Goal: Navigation & Orientation: Find specific page/section

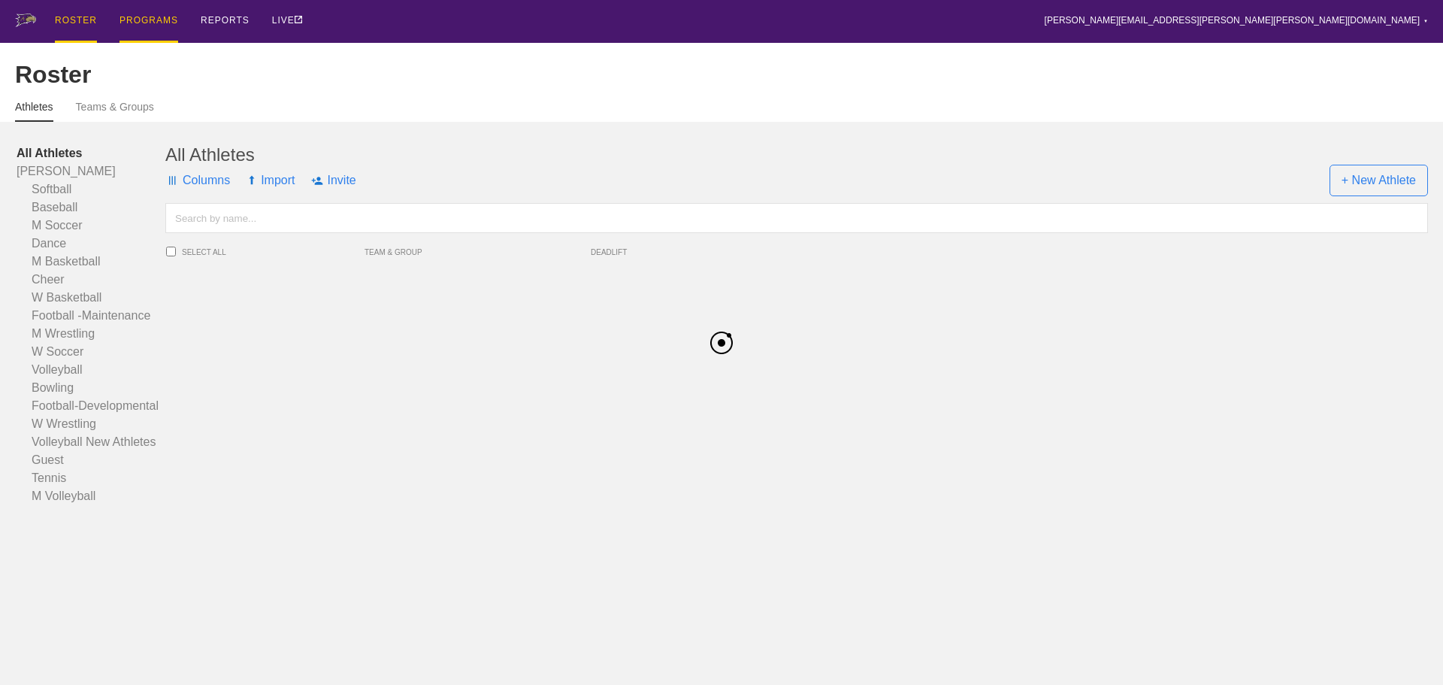
click at [156, 22] on div "PROGRAMS" at bounding box center [149, 21] width 59 height 43
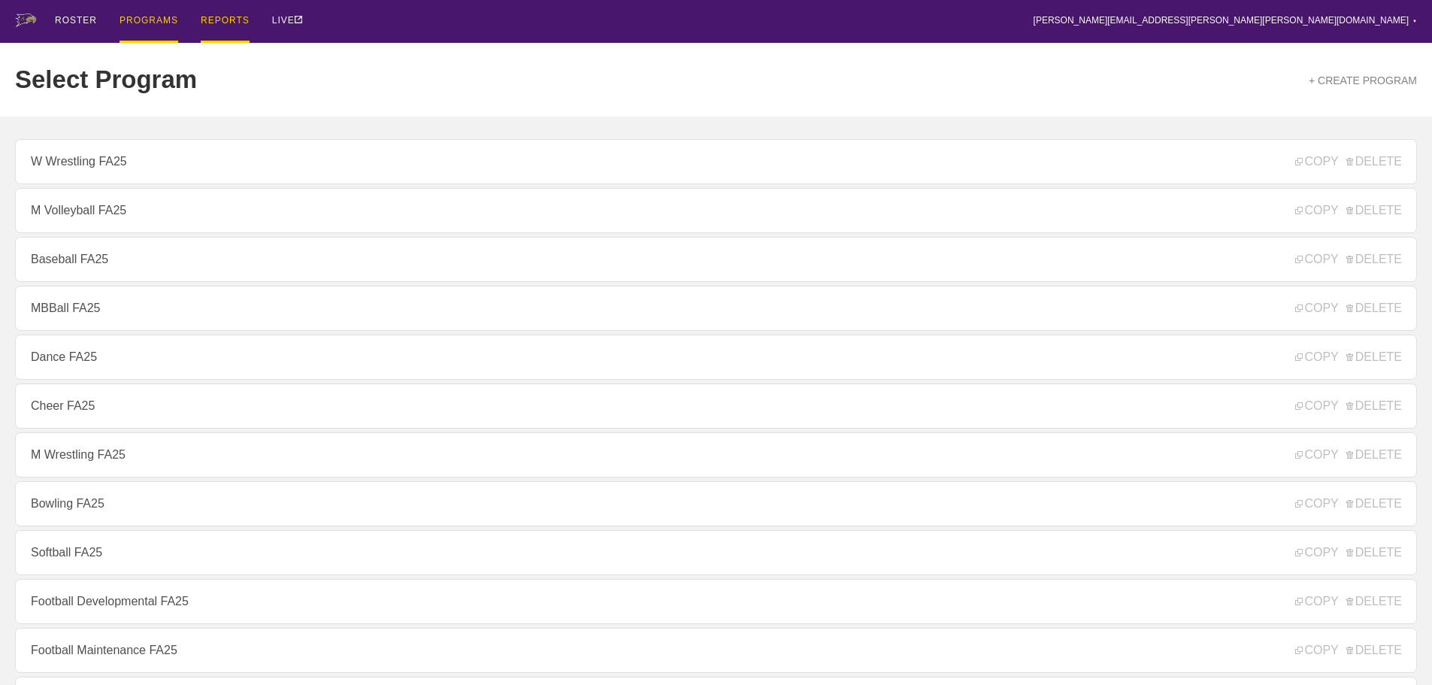
click at [241, 22] on div "REPORTS" at bounding box center [225, 21] width 49 height 43
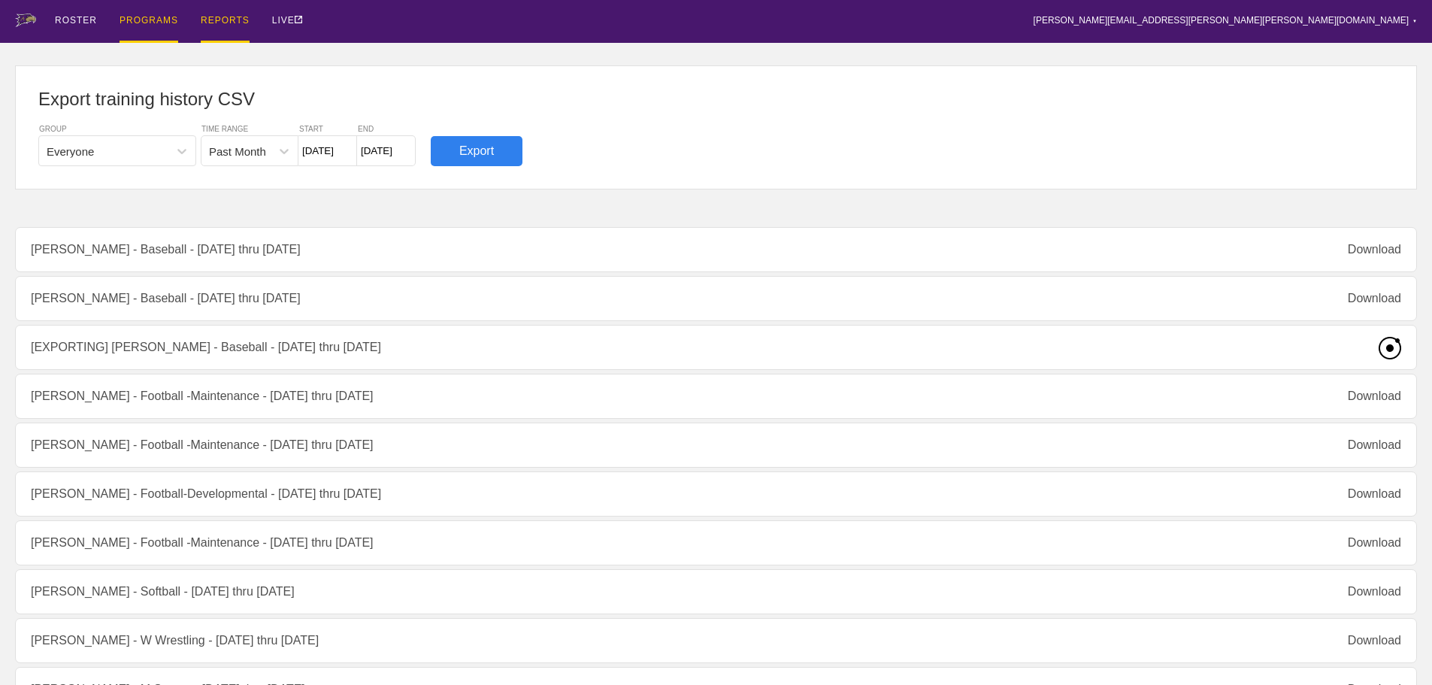
click at [144, 18] on div "PROGRAMS" at bounding box center [149, 21] width 59 height 43
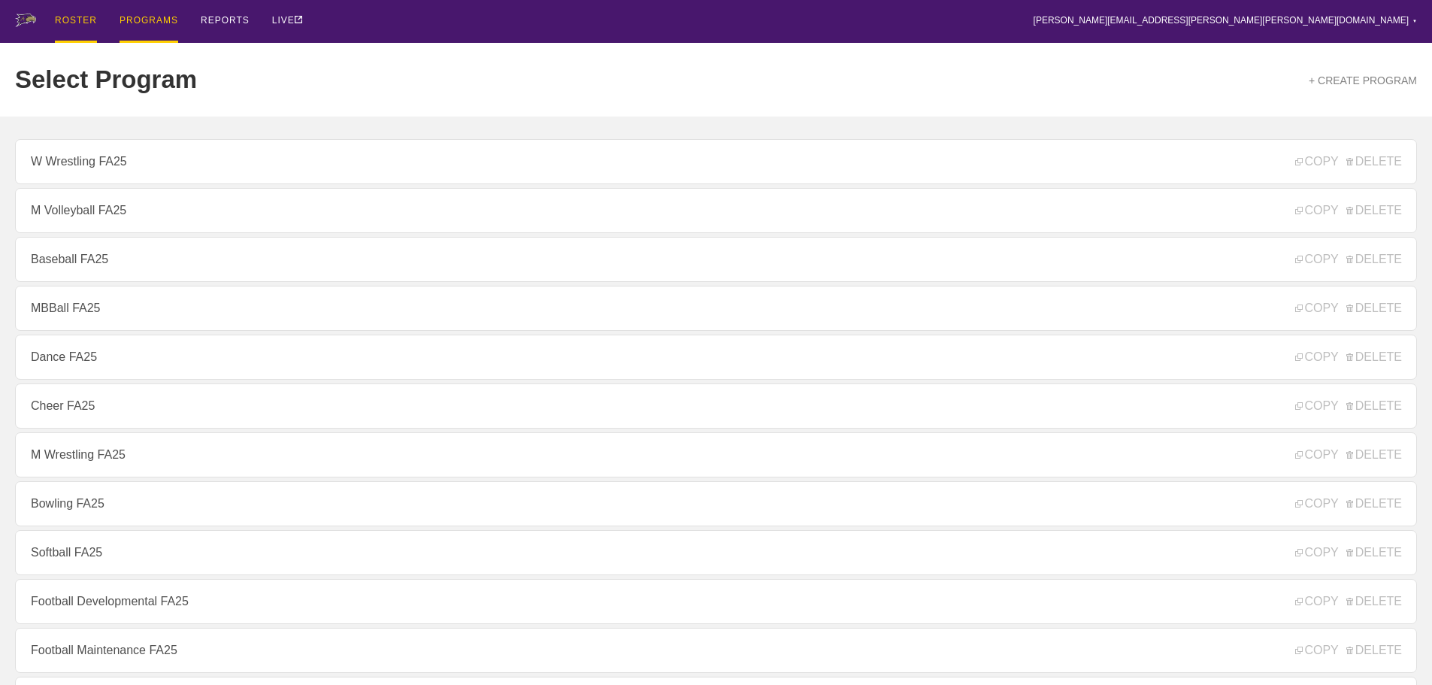
click at [74, 21] on div "ROSTER" at bounding box center [76, 21] width 42 height 43
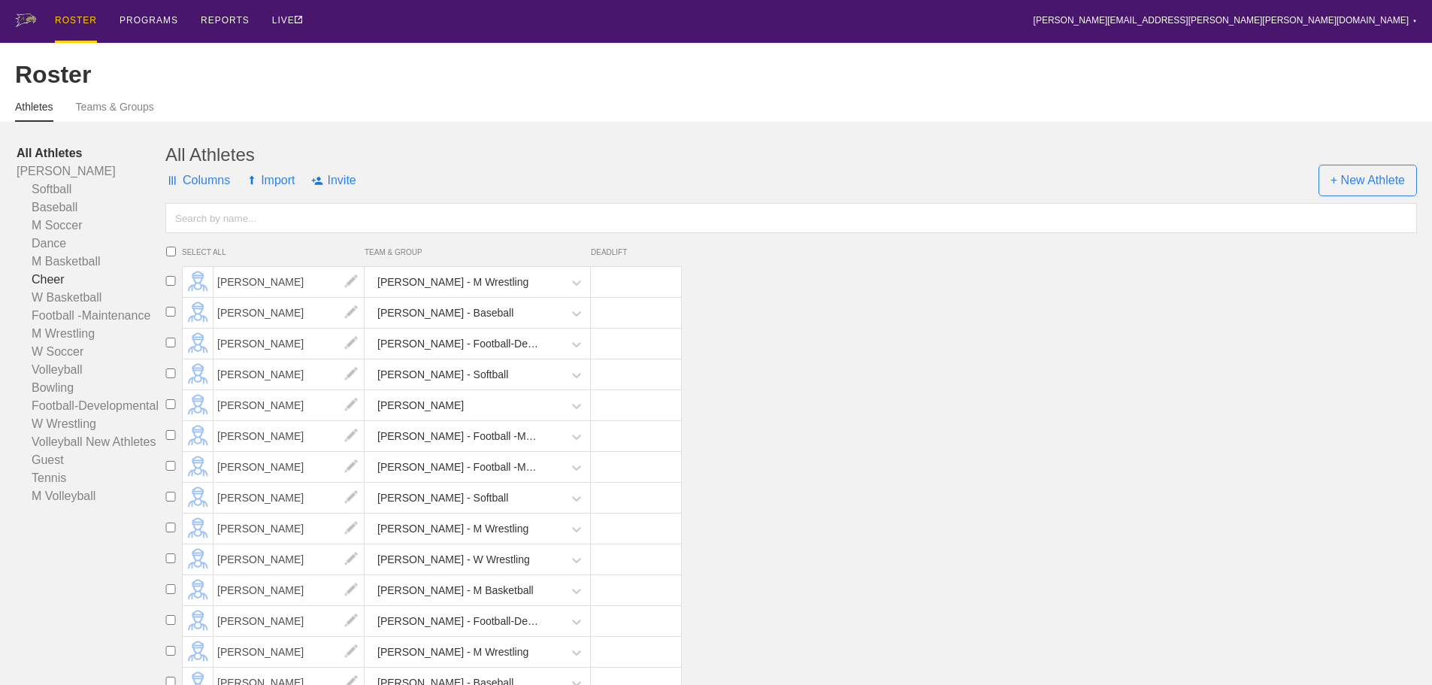
click at [53, 289] on link "Cheer" at bounding box center [91, 280] width 149 height 18
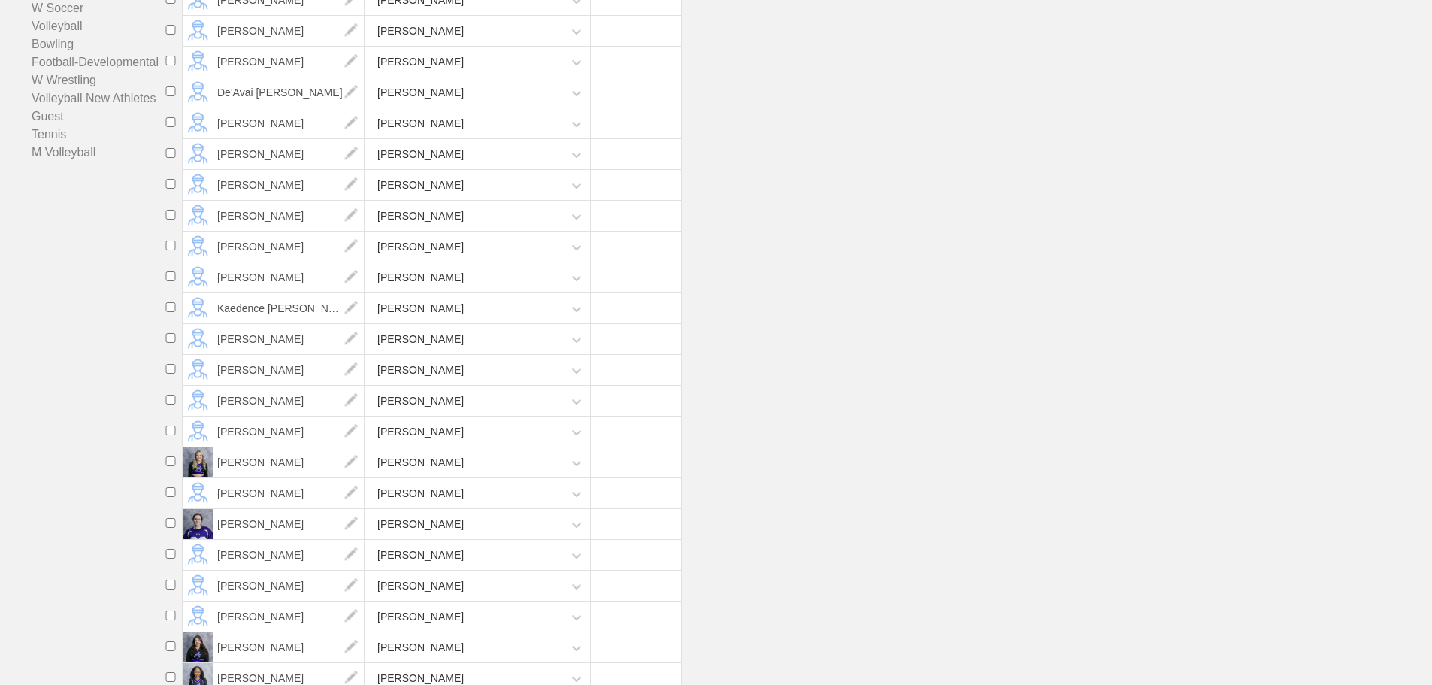
scroll to position [37, 0]
